Goal: Information Seeking & Learning: Learn about a topic

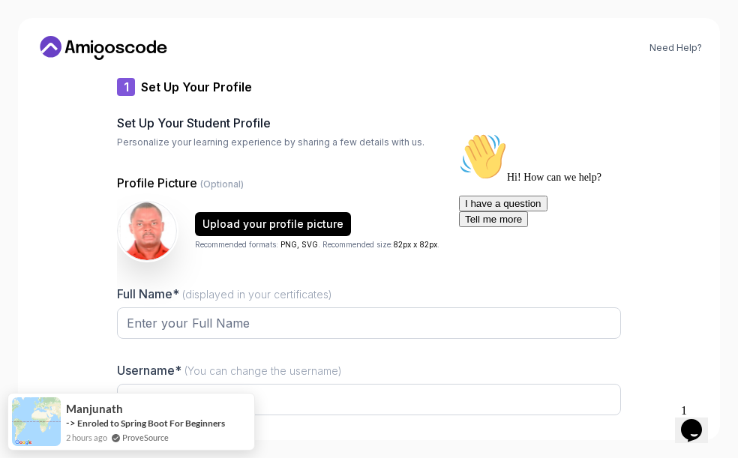
type input "silentotterc02bb"
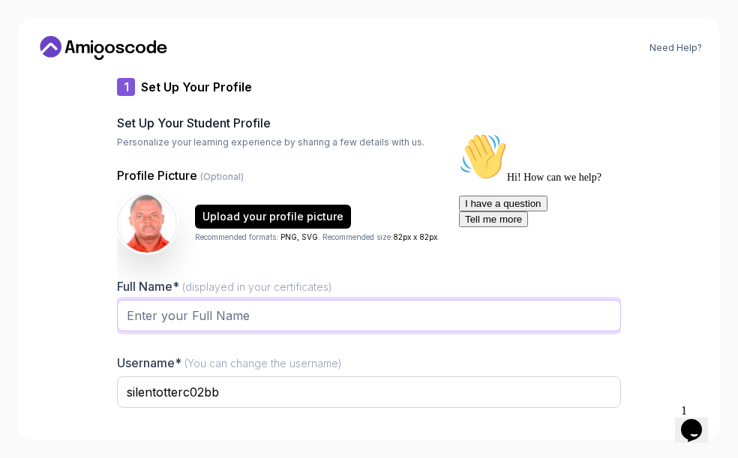
click at [144, 312] on input "Full Name* (displayed in your certificates)" at bounding box center [369, 316] width 504 height 32
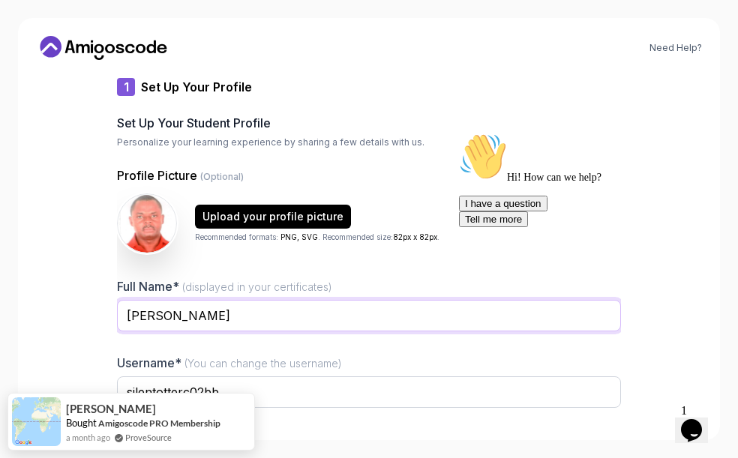
type input "[PERSON_NAME]"
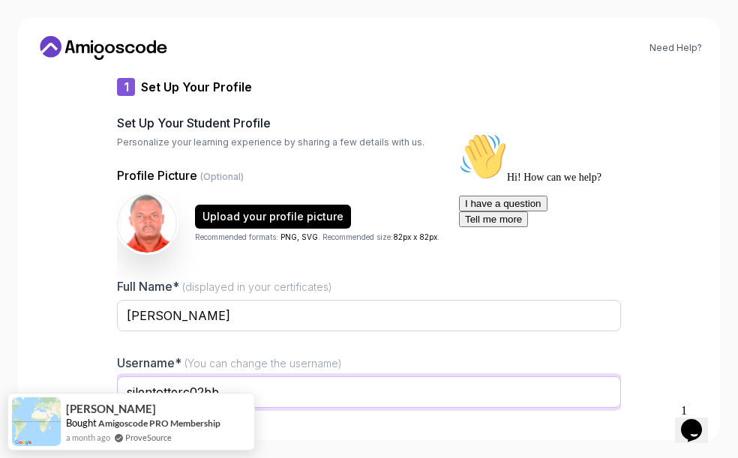
click at [235, 395] on body "Need Help? 1 Set Up Your Profile 1 Set Up Your Profile 2 Let's Get to Know You …" at bounding box center [369, 229] width 738 height 458
type input "s"
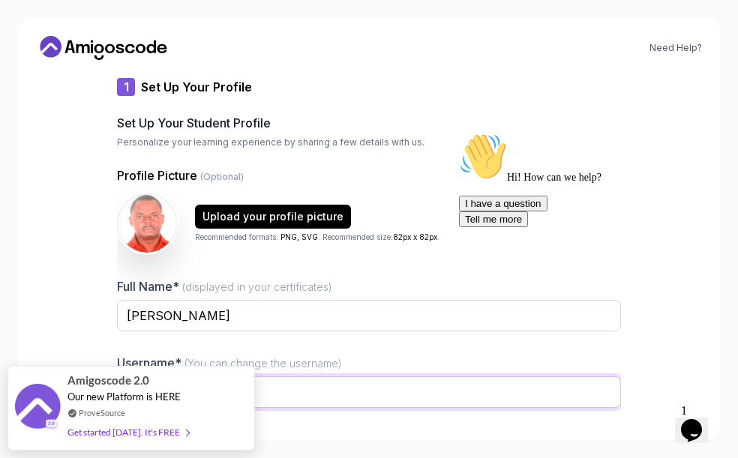
click at [303, 398] on input "abaji_peter" at bounding box center [369, 393] width 504 height 32
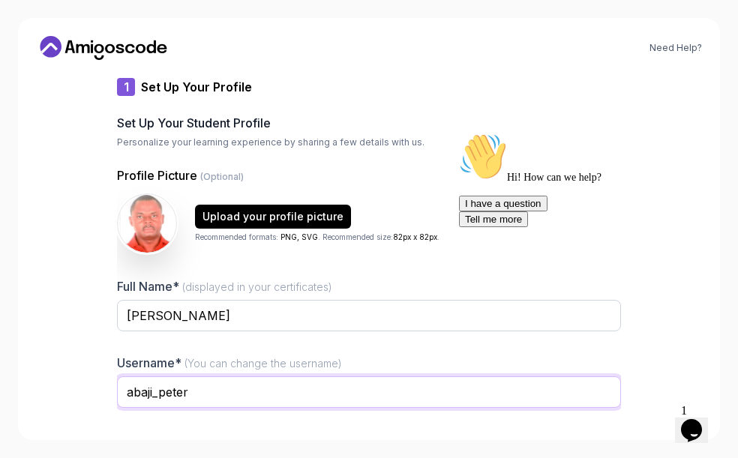
type input "abaji_peter"
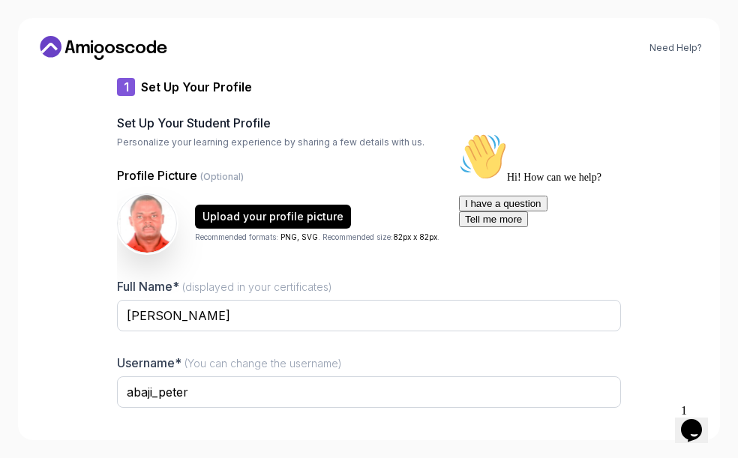
click at [697, 419] on icon "$i18n('chat', 'chat_widget')" at bounding box center [691, 430] width 21 height 23
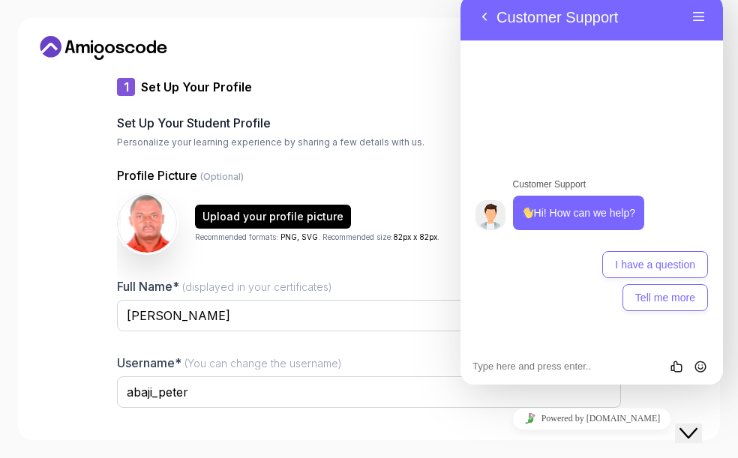
click at [407, 43] on div "Need Help?" at bounding box center [369, 48] width 666 height 24
click at [488, 11] on button "Back" at bounding box center [485, 17] width 24 height 23
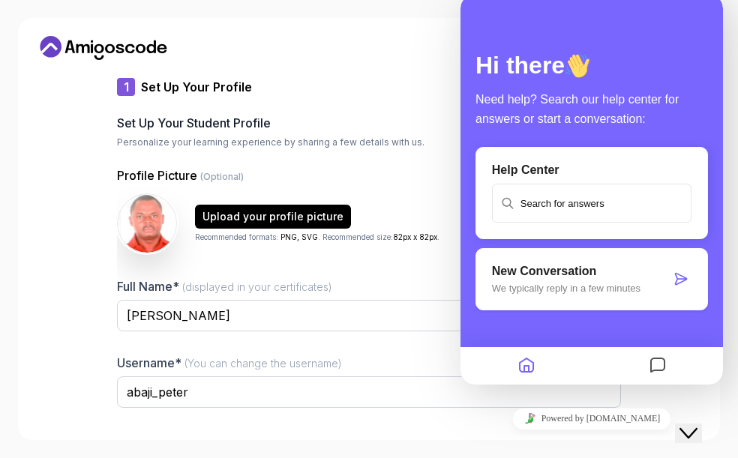
click at [424, 33] on div "Need Help? 1 Set Up Your Profile 1 Set Up Your Profile 2 Let's Get to Know You …" at bounding box center [369, 229] width 702 height 422
click at [697, 425] on icon "Close Chat This icon closes the chat window." at bounding box center [689, 434] width 18 height 18
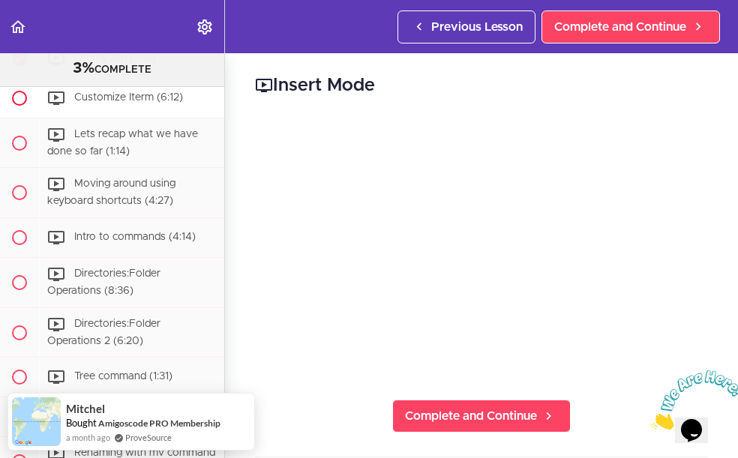
scroll to position [422, 0]
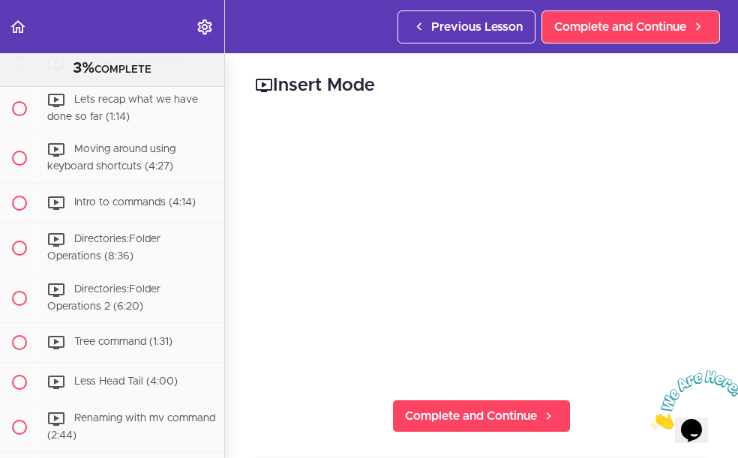
scroll to position [458, 0]
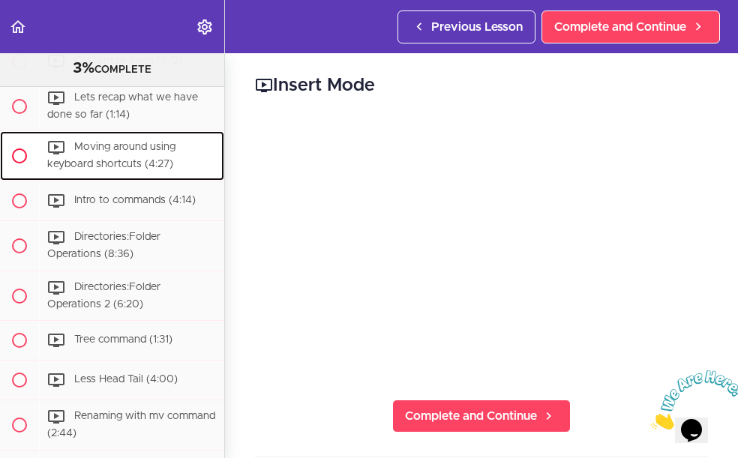
click at [125, 156] on div "Moving around using keyboard shortcuts (4:27)" at bounding box center [131, 156] width 185 height 50
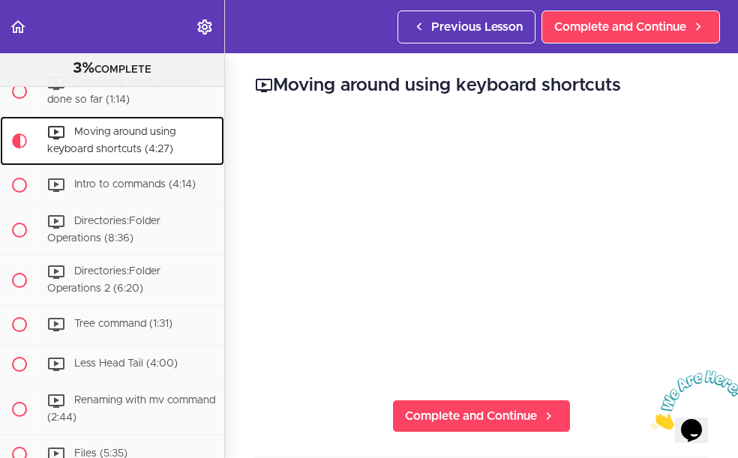
scroll to position [479, 0]
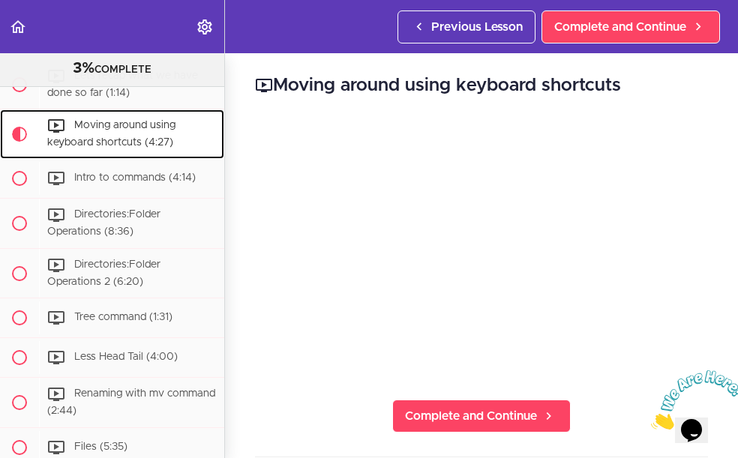
click at [107, 134] on div "Moving around using keyboard shortcuts (4:27)" at bounding box center [131, 135] width 185 height 50
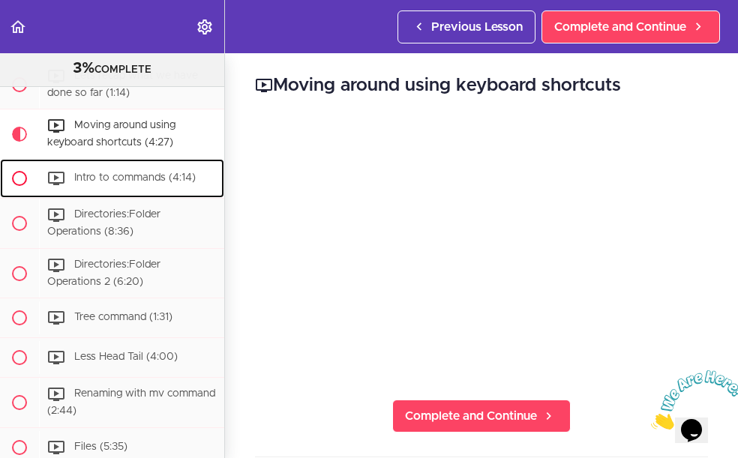
click at [95, 186] on div "Intro to commands (4:14)" at bounding box center [131, 178] width 185 height 33
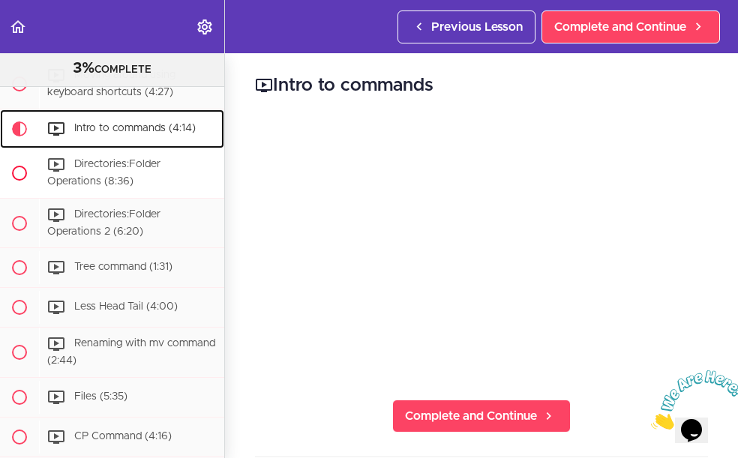
scroll to position [530, 0]
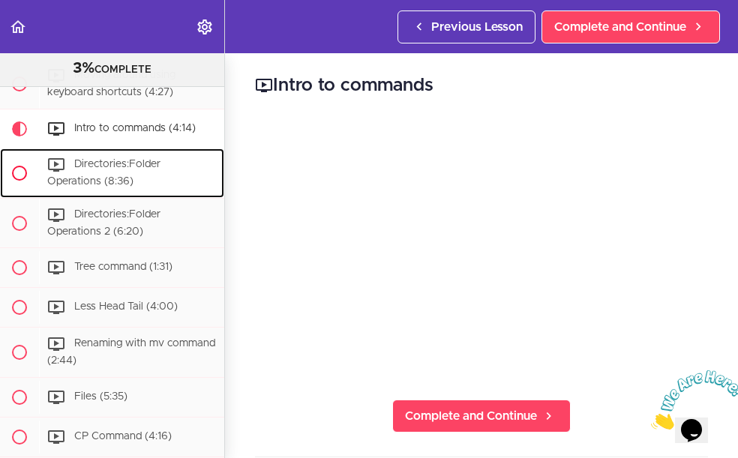
click at [116, 165] on span "Directories:Folder Operations (8:36)" at bounding box center [103, 173] width 113 height 28
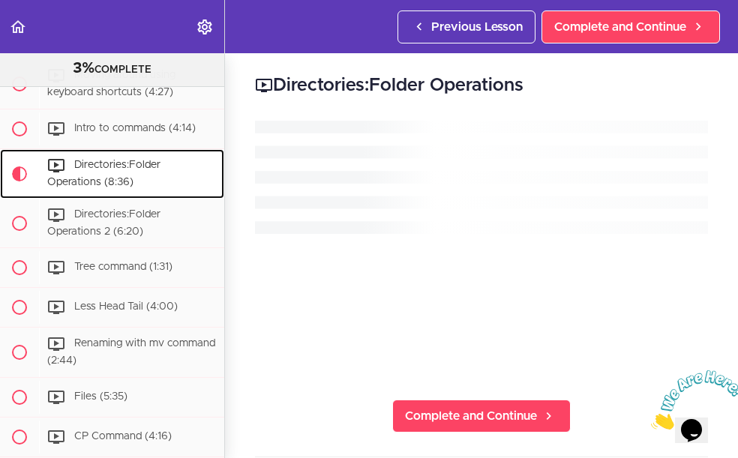
scroll to position [569, 0]
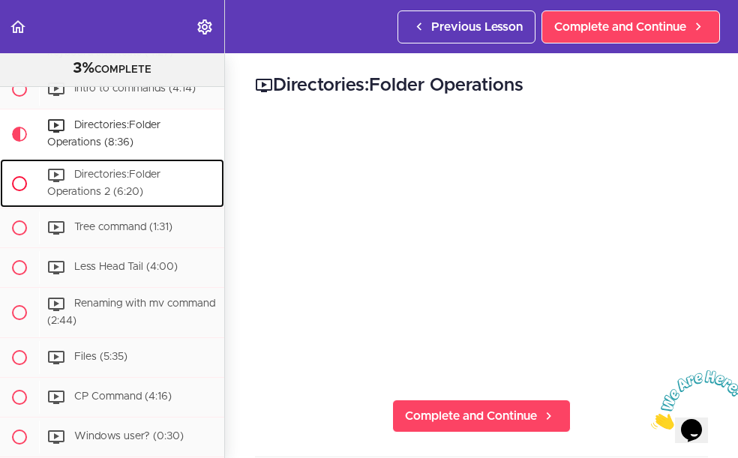
click at [148, 173] on span "Directories:Folder Operations 2 (6:20)" at bounding box center [103, 184] width 113 height 28
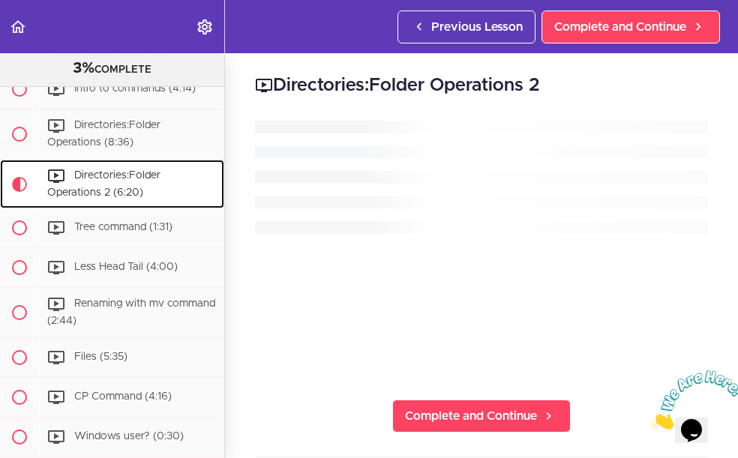
scroll to position [620, 0]
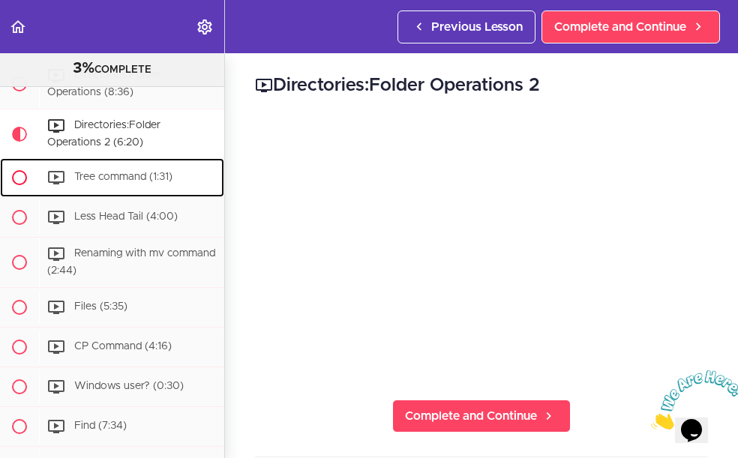
click at [111, 176] on span "Tree command (1:31)" at bounding box center [123, 178] width 98 height 11
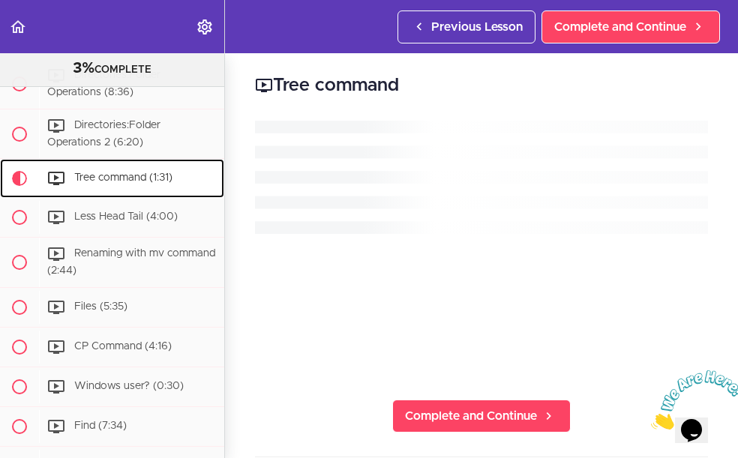
scroll to position [669, 0]
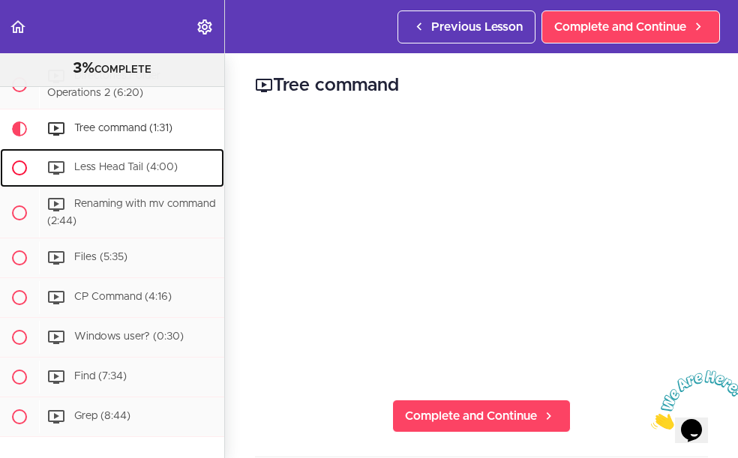
click at [89, 166] on span "Less Head Tail (4:00)" at bounding box center [126, 168] width 104 height 11
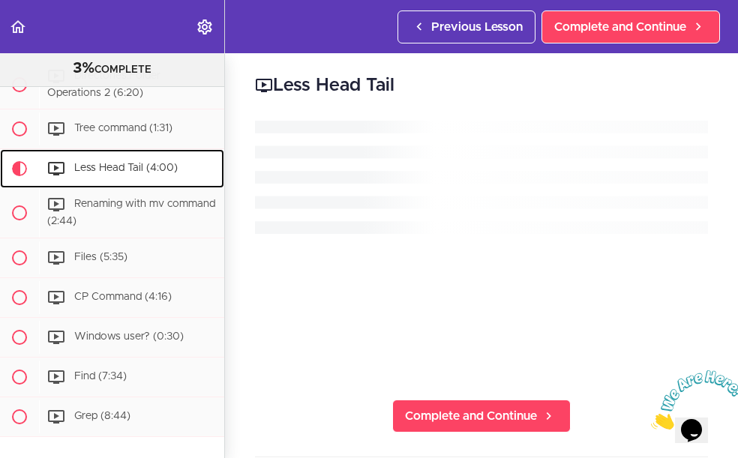
scroll to position [709, 0]
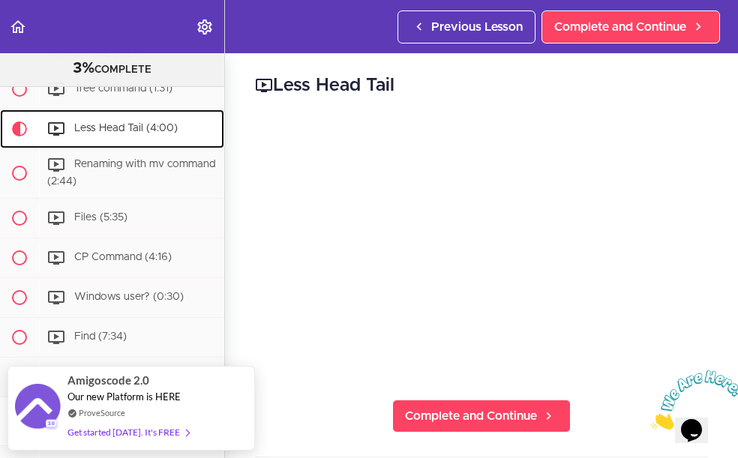
click at [110, 122] on div "Less Head Tail (4:00)" at bounding box center [131, 129] width 185 height 33
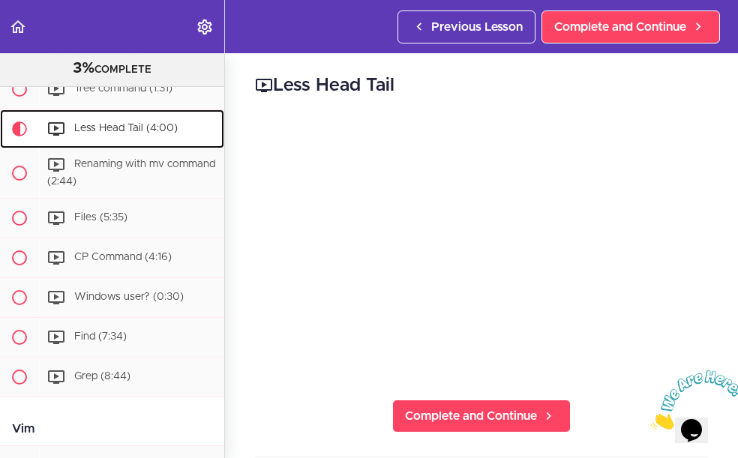
click at [98, 125] on span "Less Head Tail (4:00)" at bounding box center [126, 129] width 104 height 11
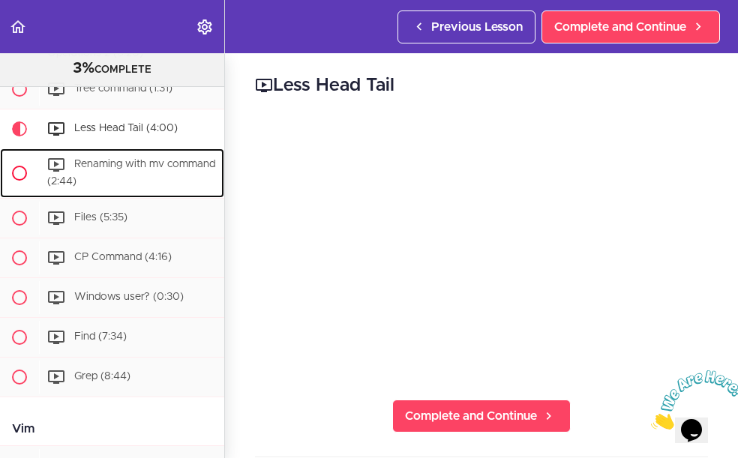
click at [122, 164] on span "Renaming with mv command (2:44)" at bounding box center [131, 174] width 168 height 28
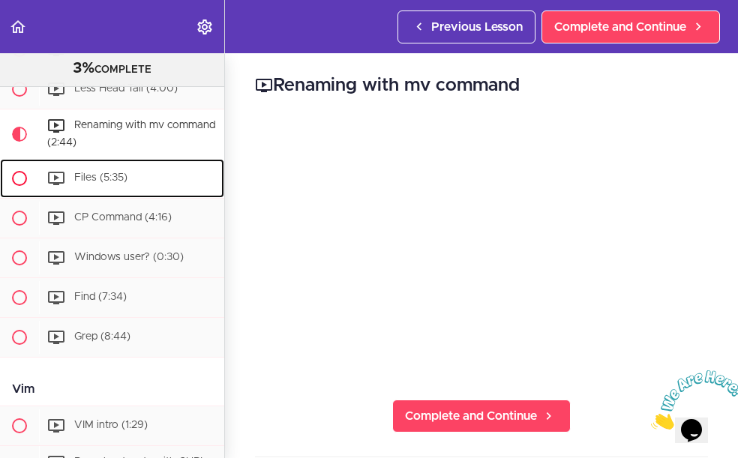
click at [111, 175] on span "Files (5:35)" at bounding box center [100, 178] width 53 height 11
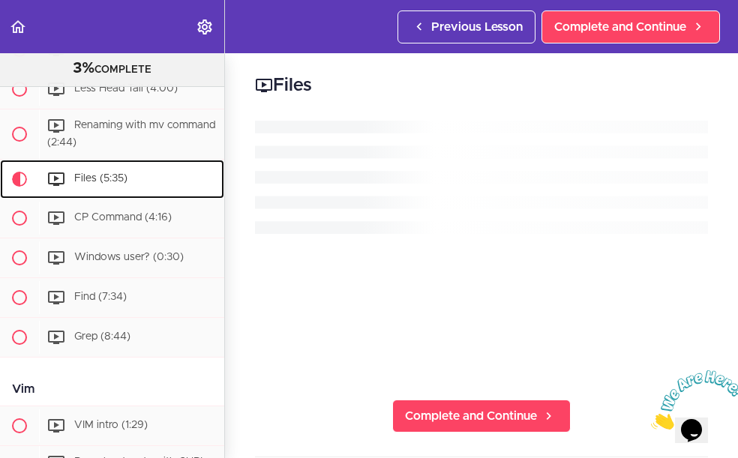
scroll to position [799, 0]
